Goal: Task Accomplishment & Management: Manage account settings

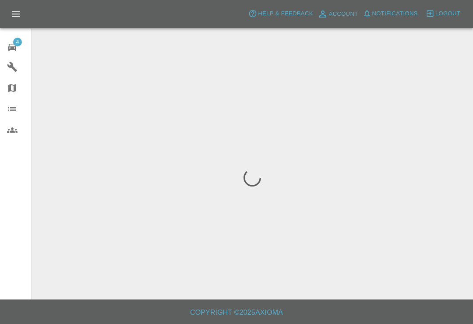
scroll to position [14, 0]
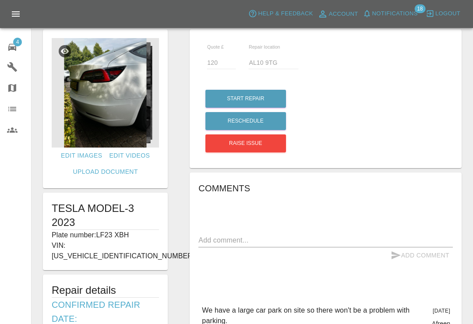
click at [16, 49] on icon at bounding box center [12, 47] width 8 height 7
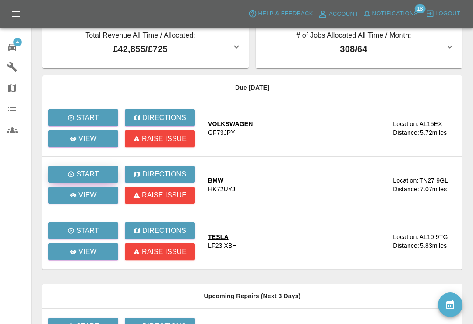
click at [95, 173] on p "Start" at bounding box center [87, 174] width 23 height 11
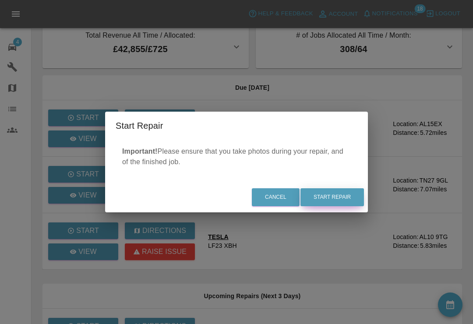
click at [334, 198] on button "Start Repair" at bounding box center [331, 197] width 63 height 18
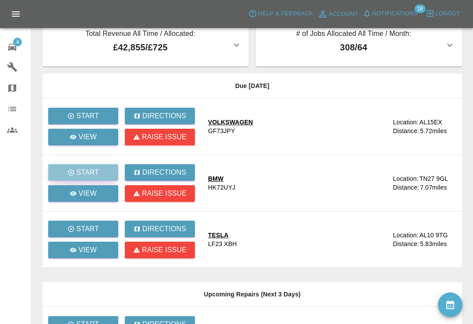
scroll to position [15, 0]
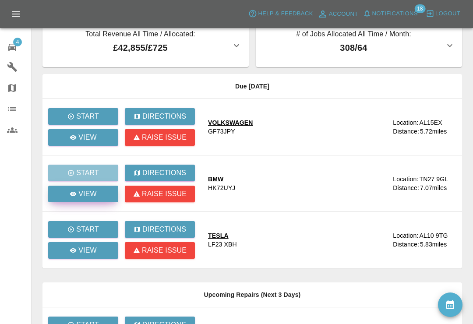
click at [80, 197] on p "View" at bounding box center [87, 194] width 18 height 11
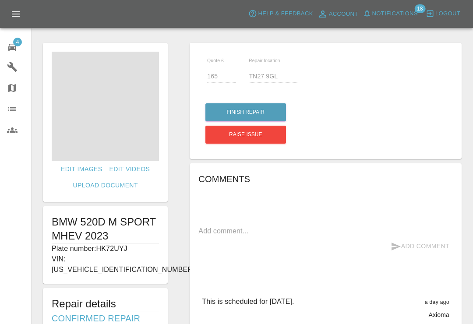
click at [257, 211] on div "Comments x Add Comment This is scheduled for [DATE]. a day ago Axioma This is s…" at bounding box center [325, 328] width 254 height 312
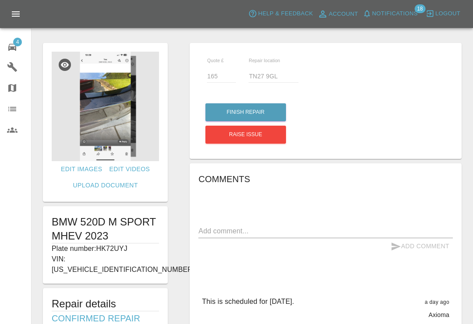
click at [234, 226] on textarea at bounding box center [325, 231] width 254 height 10
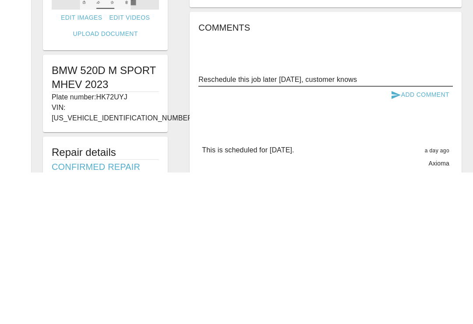
type textarea "Reschedule this job later [DATE], customer knows"
click at [430, 238] on button "Add Comment" at bounding box center [420, 246] width 66 height 16
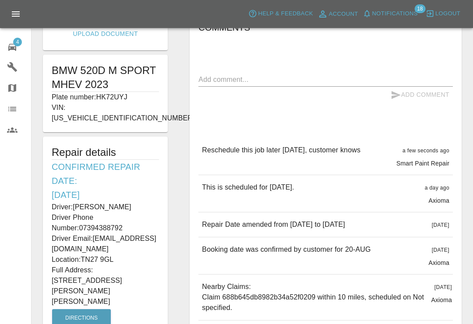
click at [21, 46] on div "4" at bounding box center [19, 46] width 25 height 13
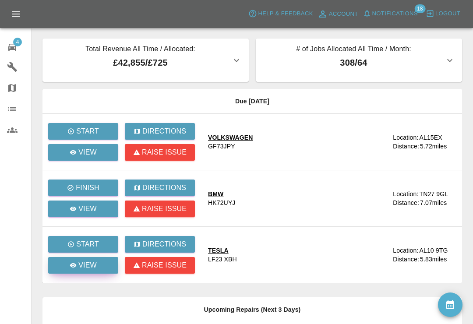
click at [107, 269] on link "View" at bounding box center [83, 265] width 70 height 17
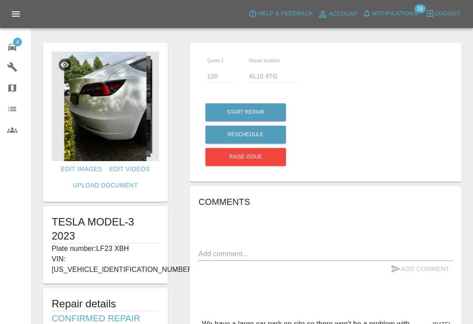
click at [254, 256] on textarea at bounding box center [325, 254] width 254 height 10
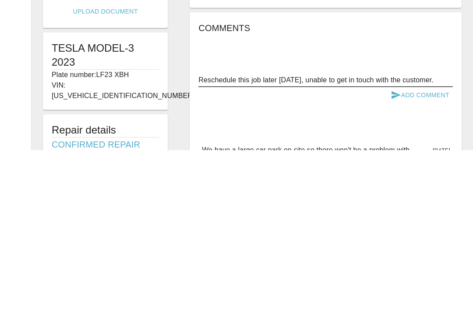
type textarea "Reschedule this job later [DATE], unable to get in touch with the customer."
click at [434, 261] on button "Add Comment" at bounding box center [420, 269] width 66 height 16
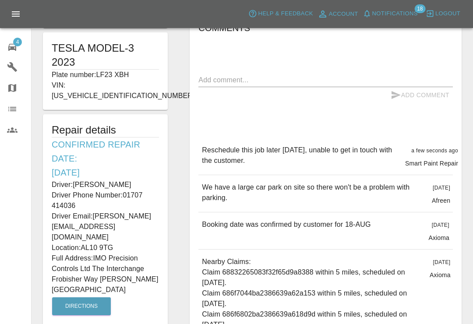
click at [16, 52] on icon at bounding box center [12, 47] width 11 height 11
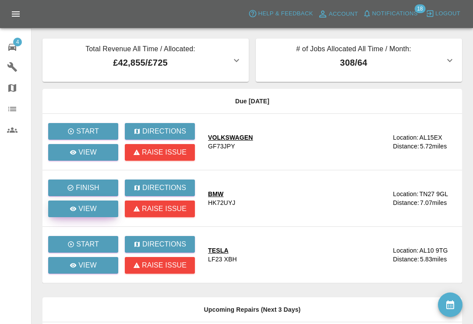
click at [75, 209] on icon at bounding box center [73, 209] width 7 height 4
